Goal: Task Accomplishment & Management: Manage account settings

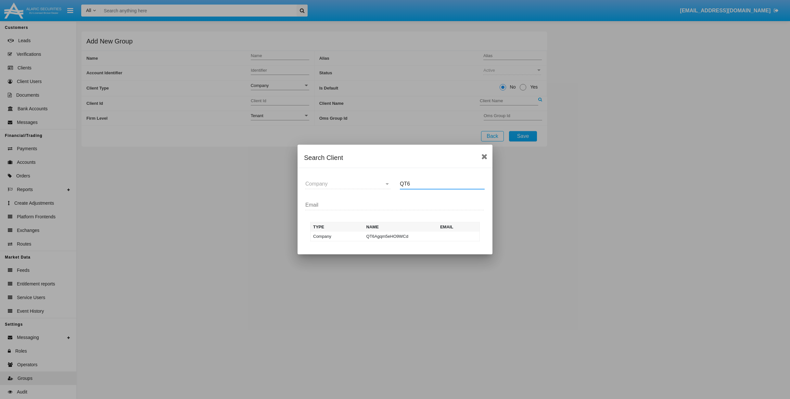
scroll to position [15, 0]
type input "QT6"
click at [481, 159] on icon at bounding box center [484, 157] width 6 height 8
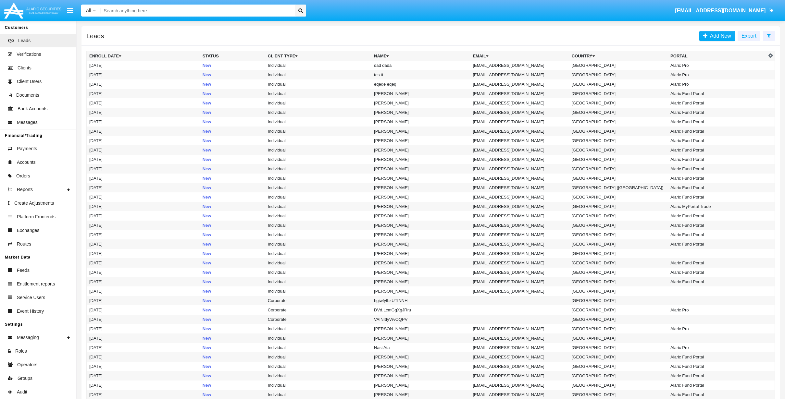
click at [165, 13] on input "Search" at bounding box center [197, 11] width 192 height 12
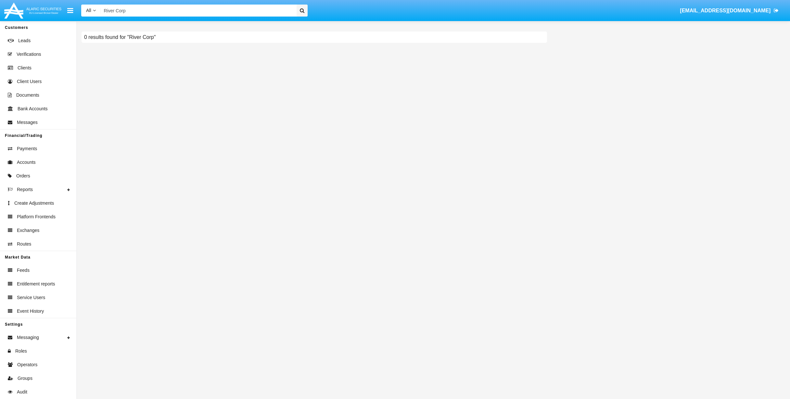
click at [124, 11] on input "River Corp" at bounding box center [198, 11] width 194 height 12
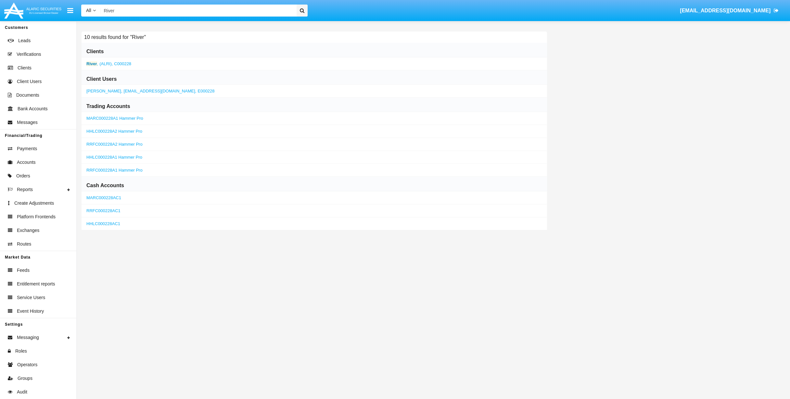
type input "River"
click at [119, 65] on span "C000228" at bounding box center [122, 63] width 17 height 5
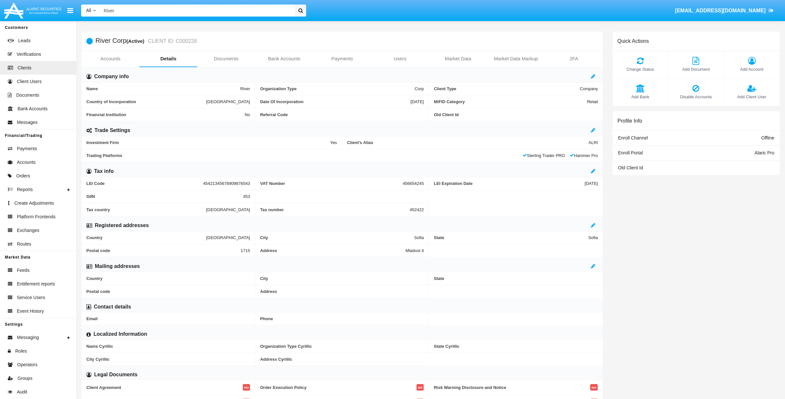
click at [244, 89] on span "River" at bounding box center [245, 88] width 10 height 5
copy span "River"
click at [259, 118] on div "Referral Code" at bounding box center [342, 114] width 174 height 13
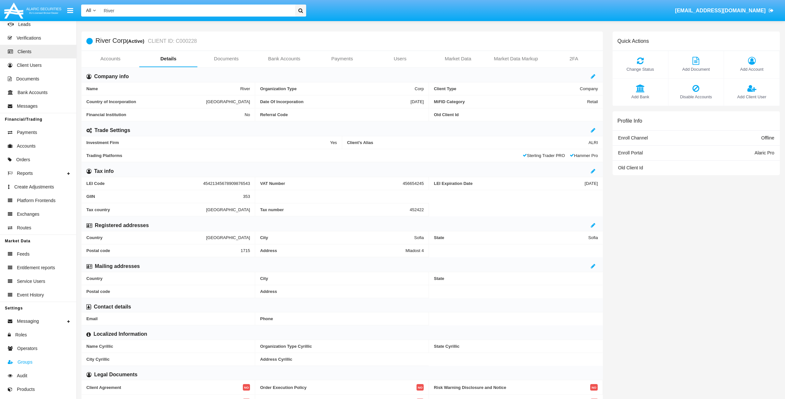
click at [30, 365] on span "Groups" at bounding box center [25, 362] width 15 height 7
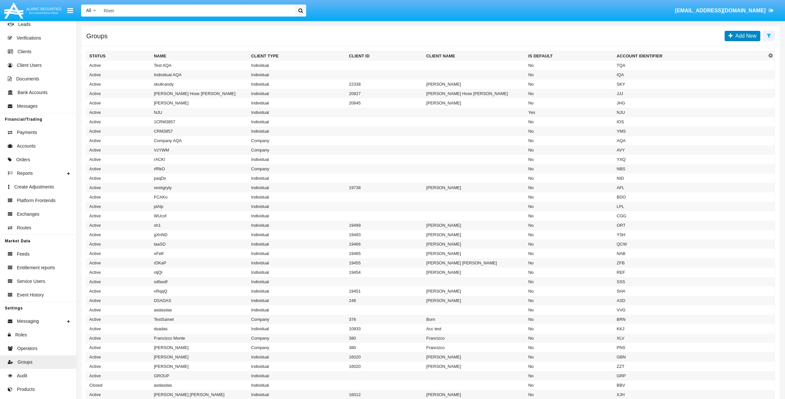
click at [740, 40] on link "Add New" at bounding box center [743, 36] width 36 height 10
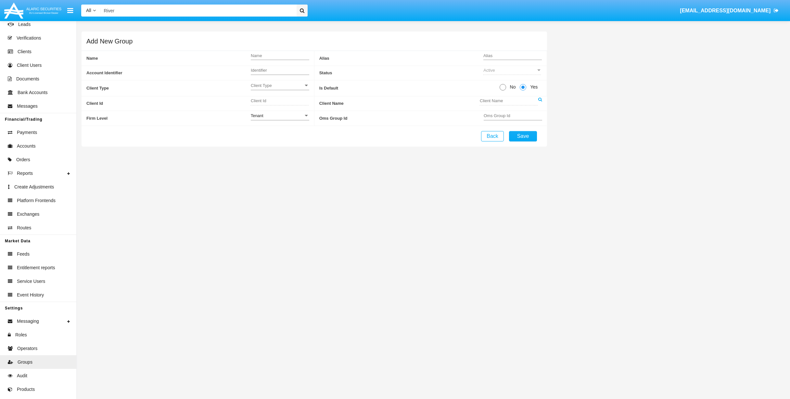
click at [288, 85] on span "Client Type" at bounding box center [277, 86] width 53 height 6
click at [275, 100] on span "Company" at bounding box center [280, 101] width 58 height 13
click at [504, 87] on span at bounding box center [502, 87] width 6 height 6
click at [503, 91] on input "No" at bounding box center [502, 91] width 0 height 0
radio input "true"
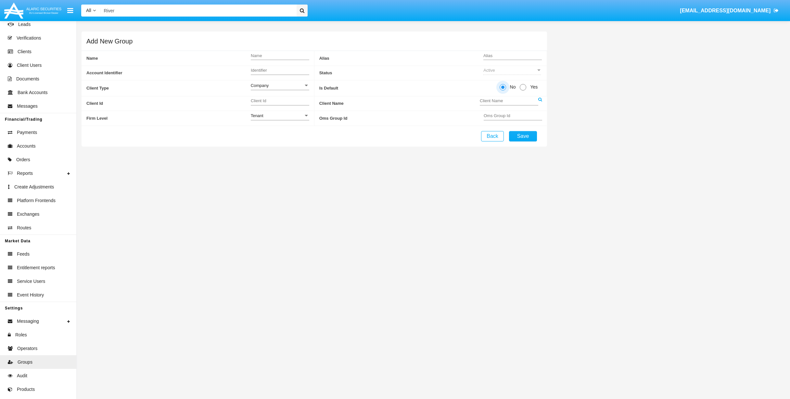
click at [540, 100] on icon at bounding box center [540, 99] width 4 height 4
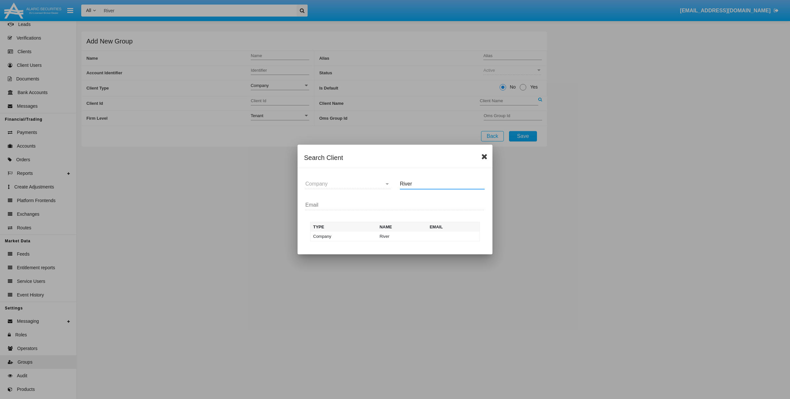
type input "River"
click at [485, 157] on icon at bounding box center [484, 157] width 6 height 8
